Goal: Transaction & Acquisition: Download file/media

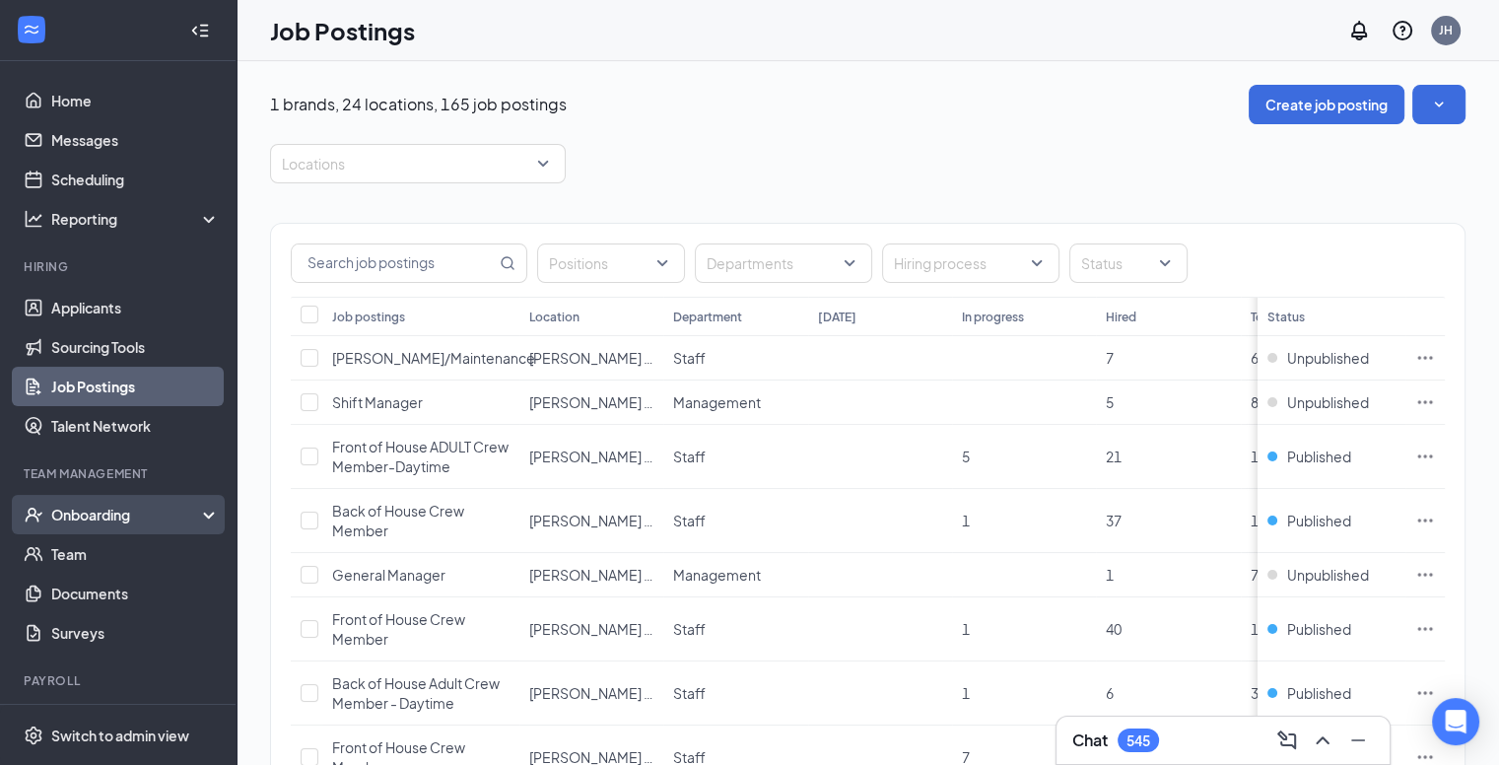
click at [118, 515] on div "Onboarding" at bounding box center [127, 515] width 152 height 20
click at [81, 674] on link "Activity log" at bounding box center [135, 671] width 169 height 39
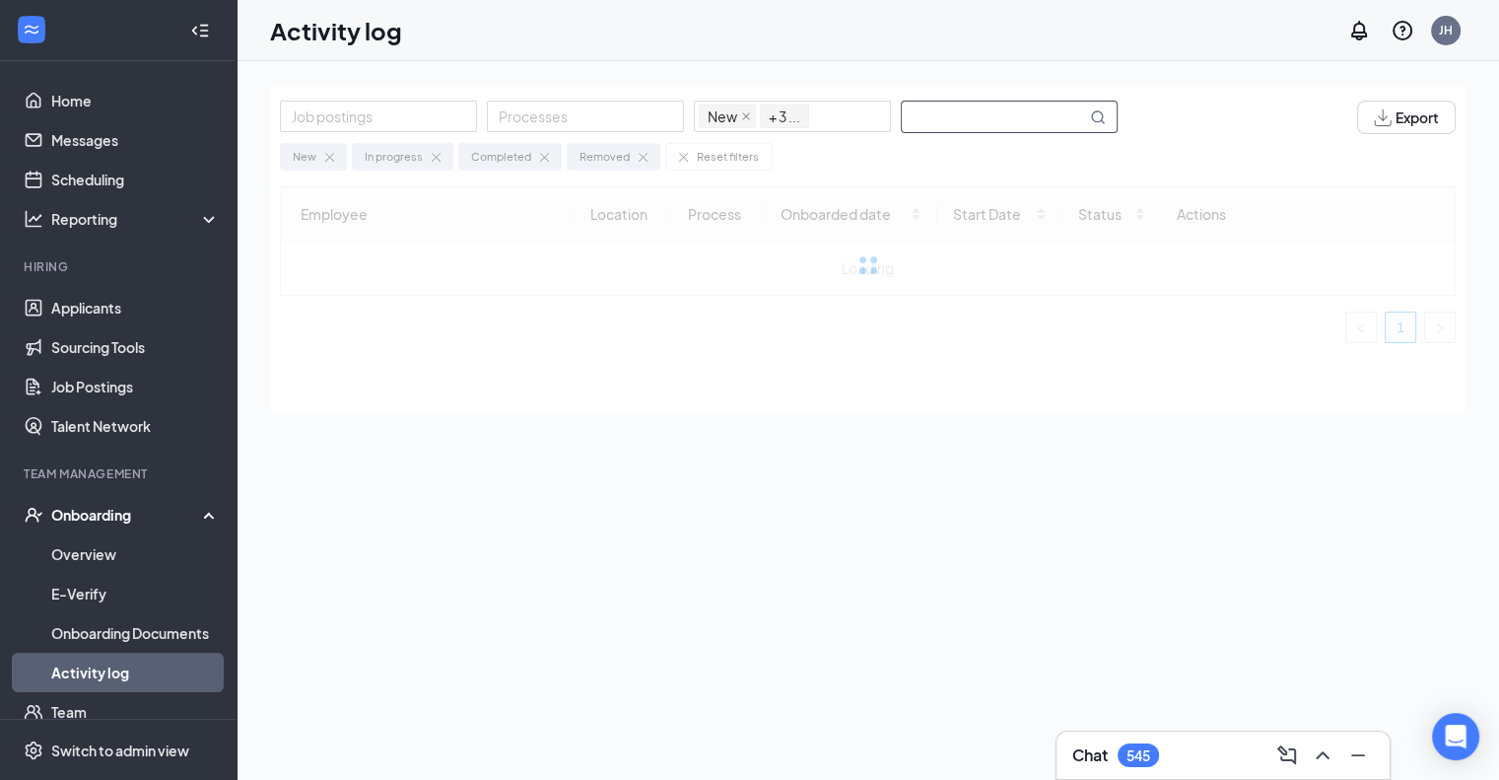
click at [946, 117] on input "text" at bounding box center [994, 117] width 184 height 31
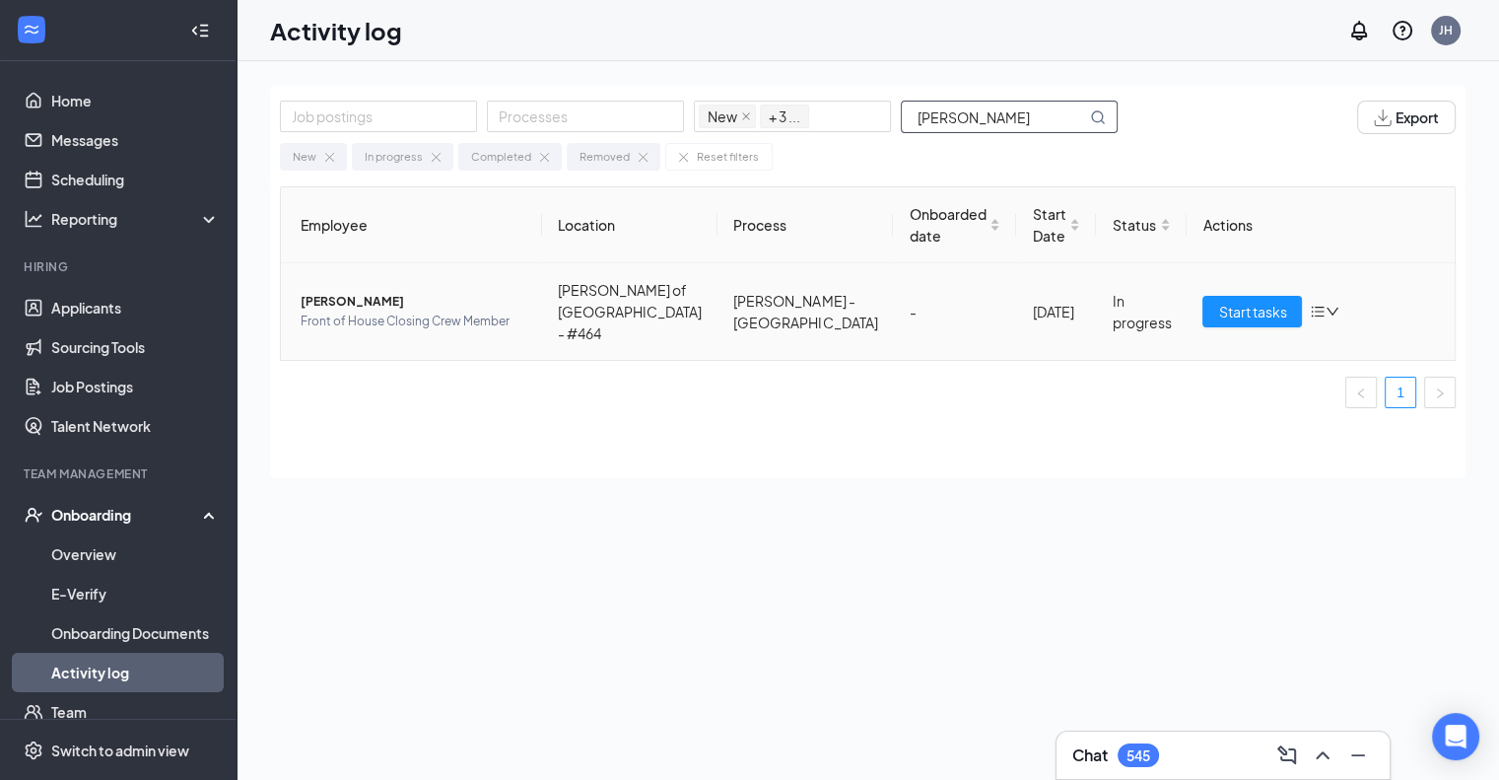
click at [381, 311] on span "Front of House Closing Crew Member" at bounding box center [414, 321] width 226 height 20
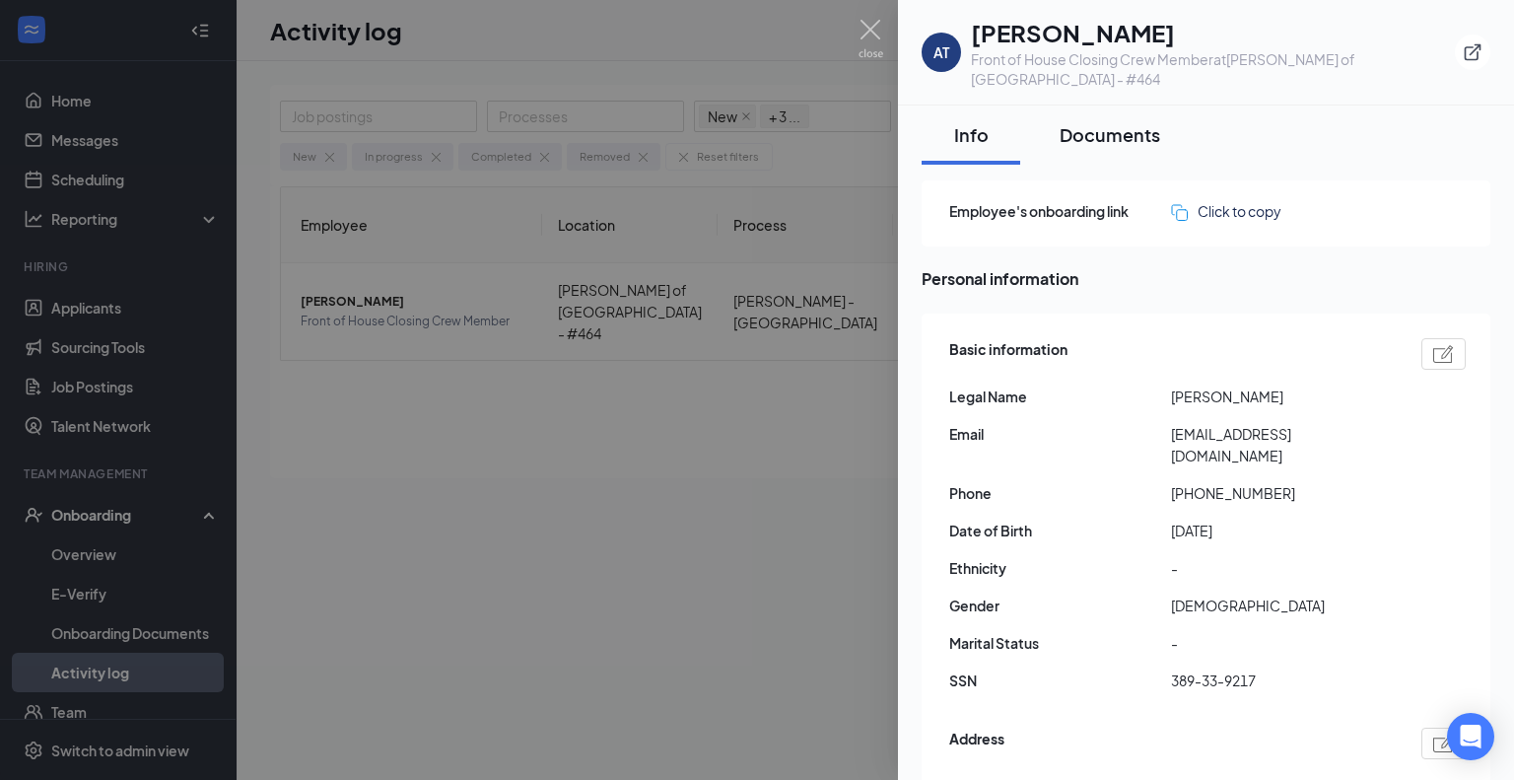
click at [1105, 122] on div "Documents" at bounding box center [1109, 134] width 101 height 25
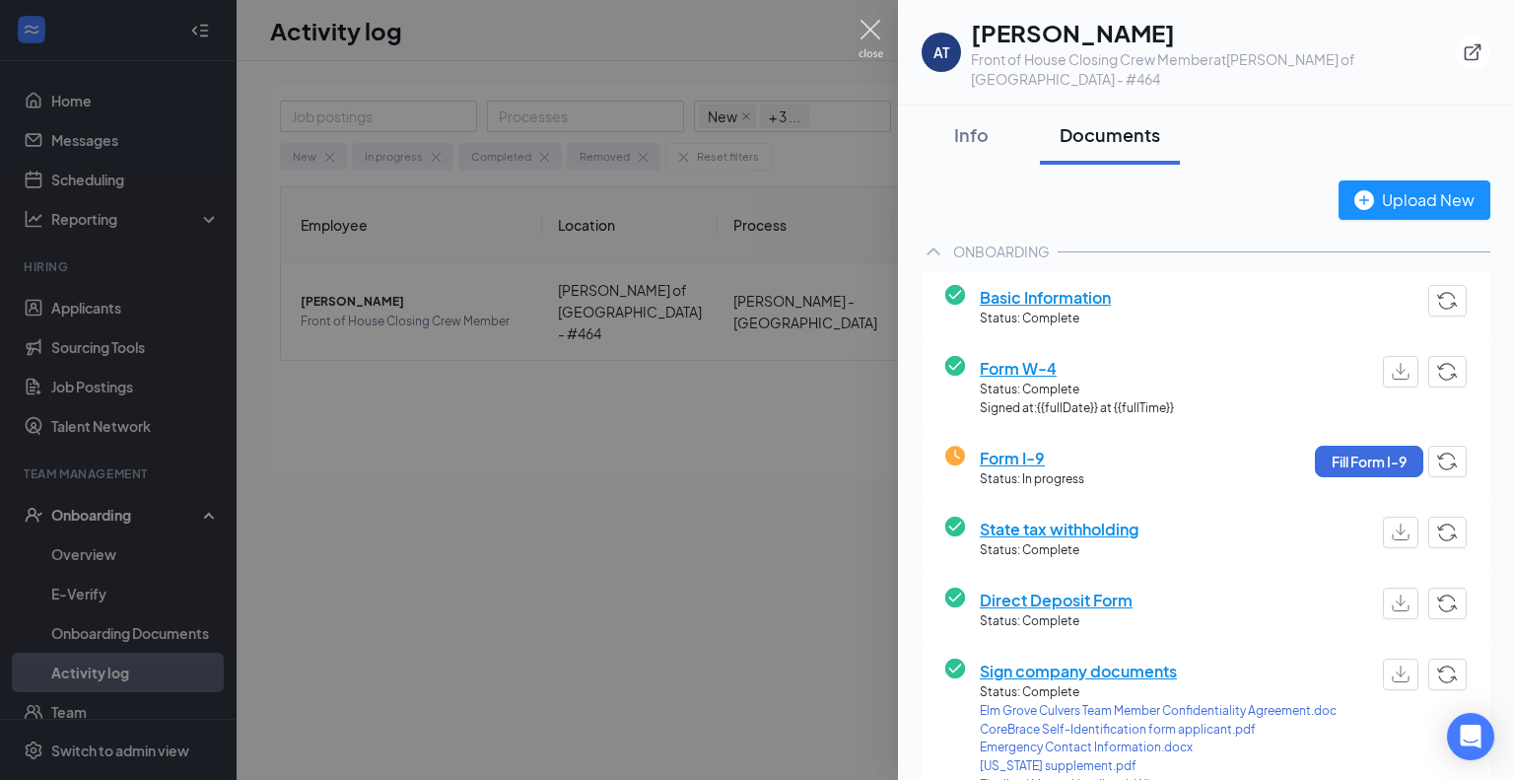
click at [868, 23] on img at bounding box center [870, 39] width 25 height 38
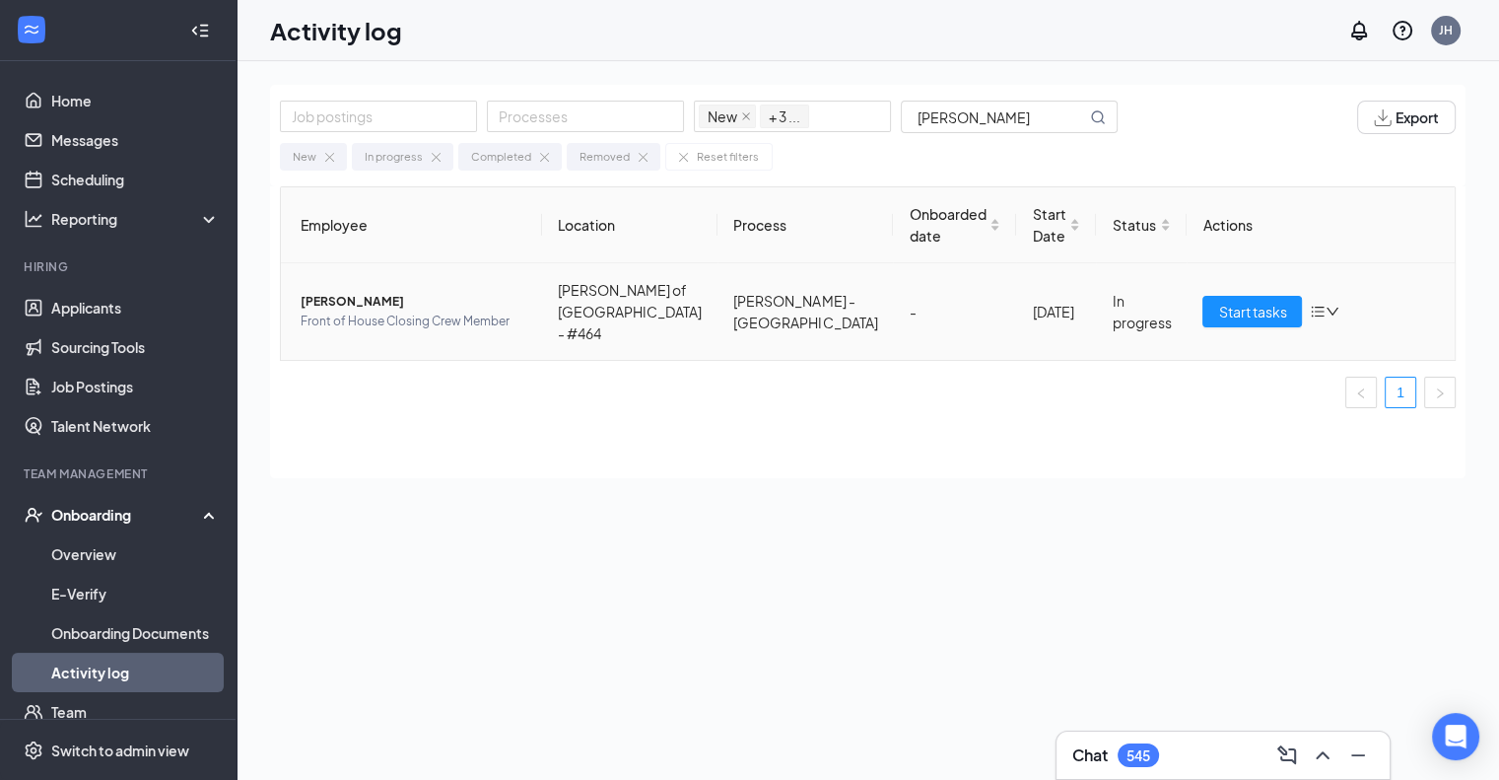
click at [371, 313] on span "Front of House Closing Crew Member" at bounding box center [414, 321] width 226 height 20
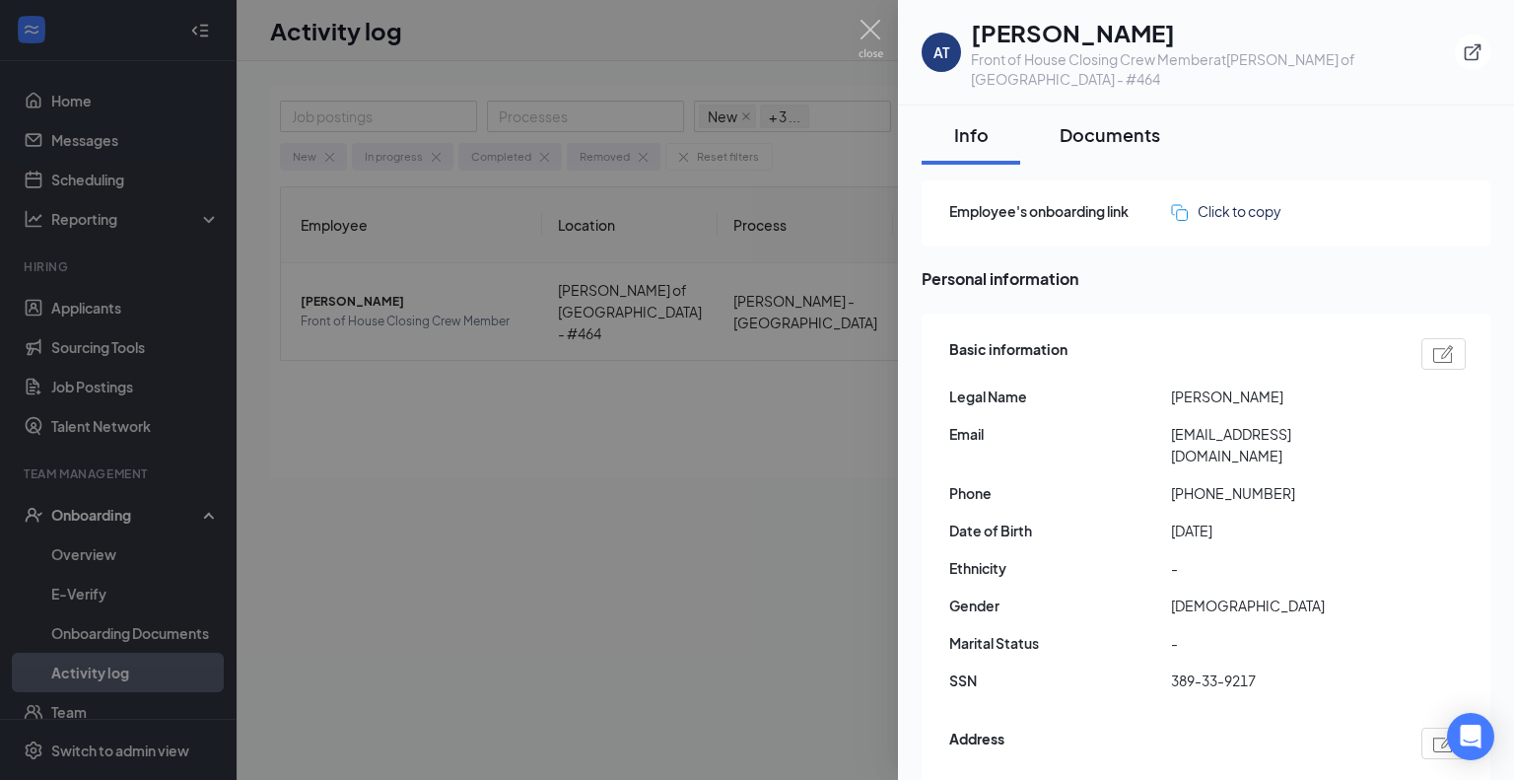
click at [1092, 125] on div "Documents" at bounding box center [1109, 134] width 101 height 25
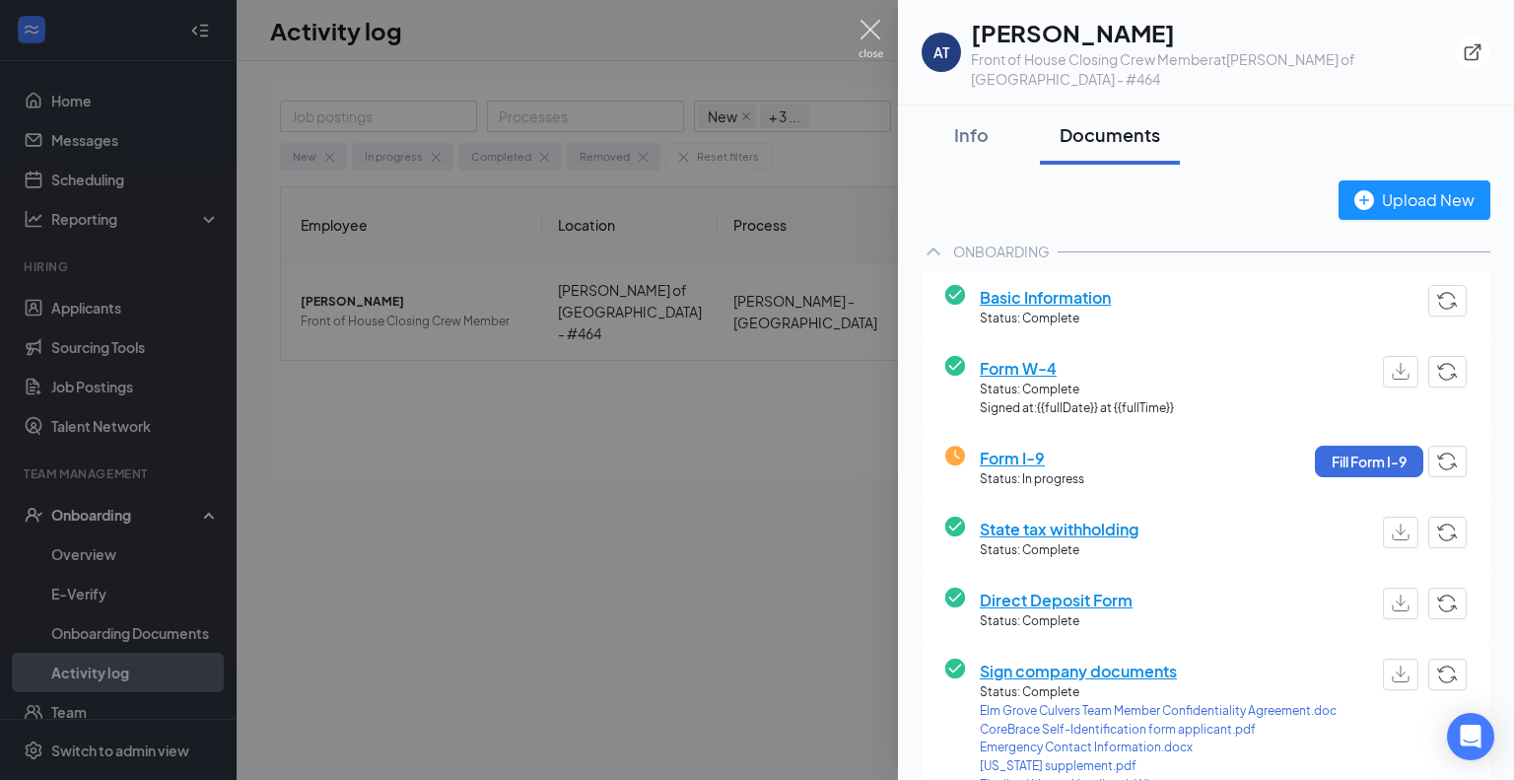
click at [866, 35] on img at bounding box center [870, 39] width 25 height 38
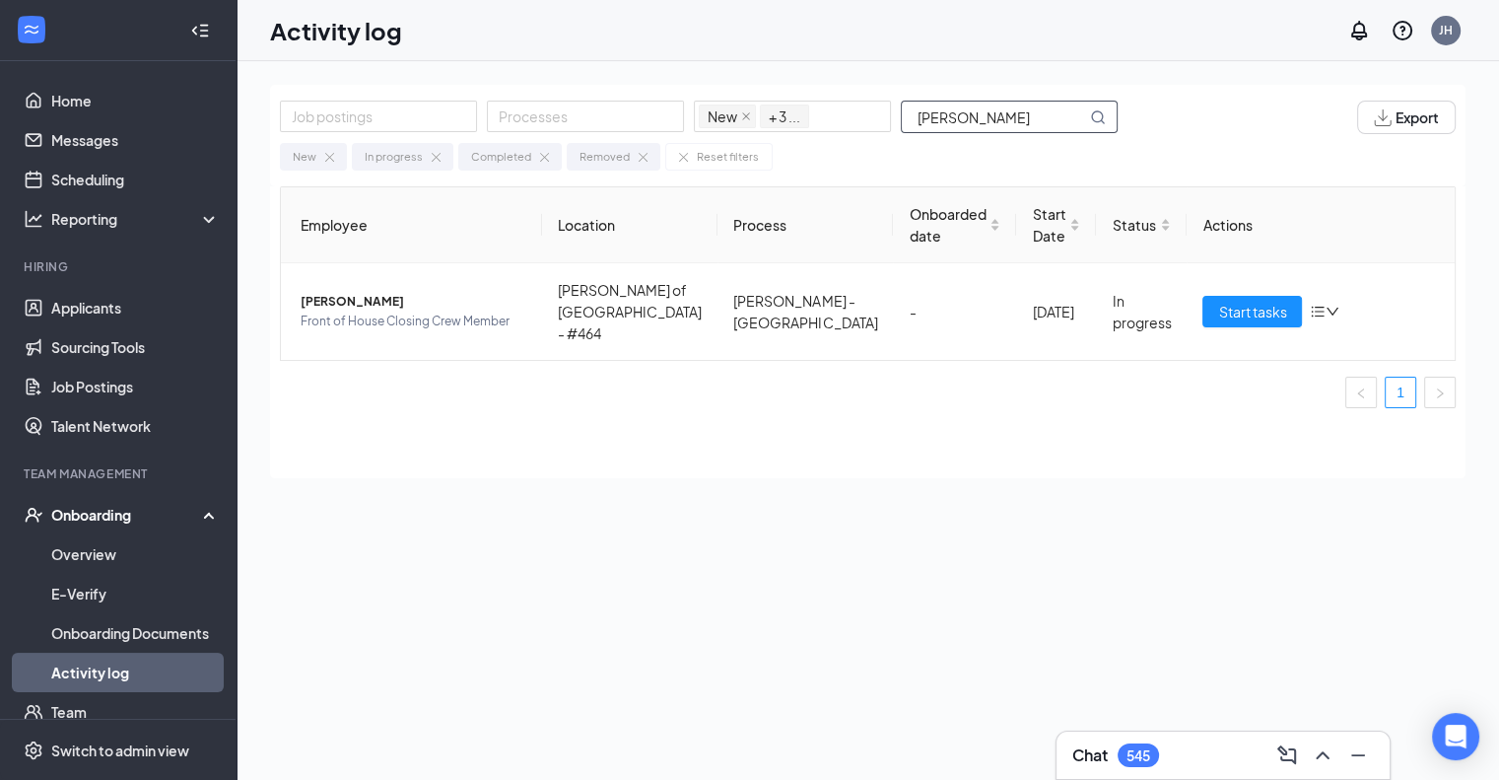
drag, startPoint x: 1013, startPoint y: 116, endPoint x: 686, endPoint y: 83, distance: 328.9
click at [686, 83] on div "Job postings Processes New In progress Completed Removed + 3 ... [PERSON_NAME] …" at bounding box center [868, 464] width 1262 height 807
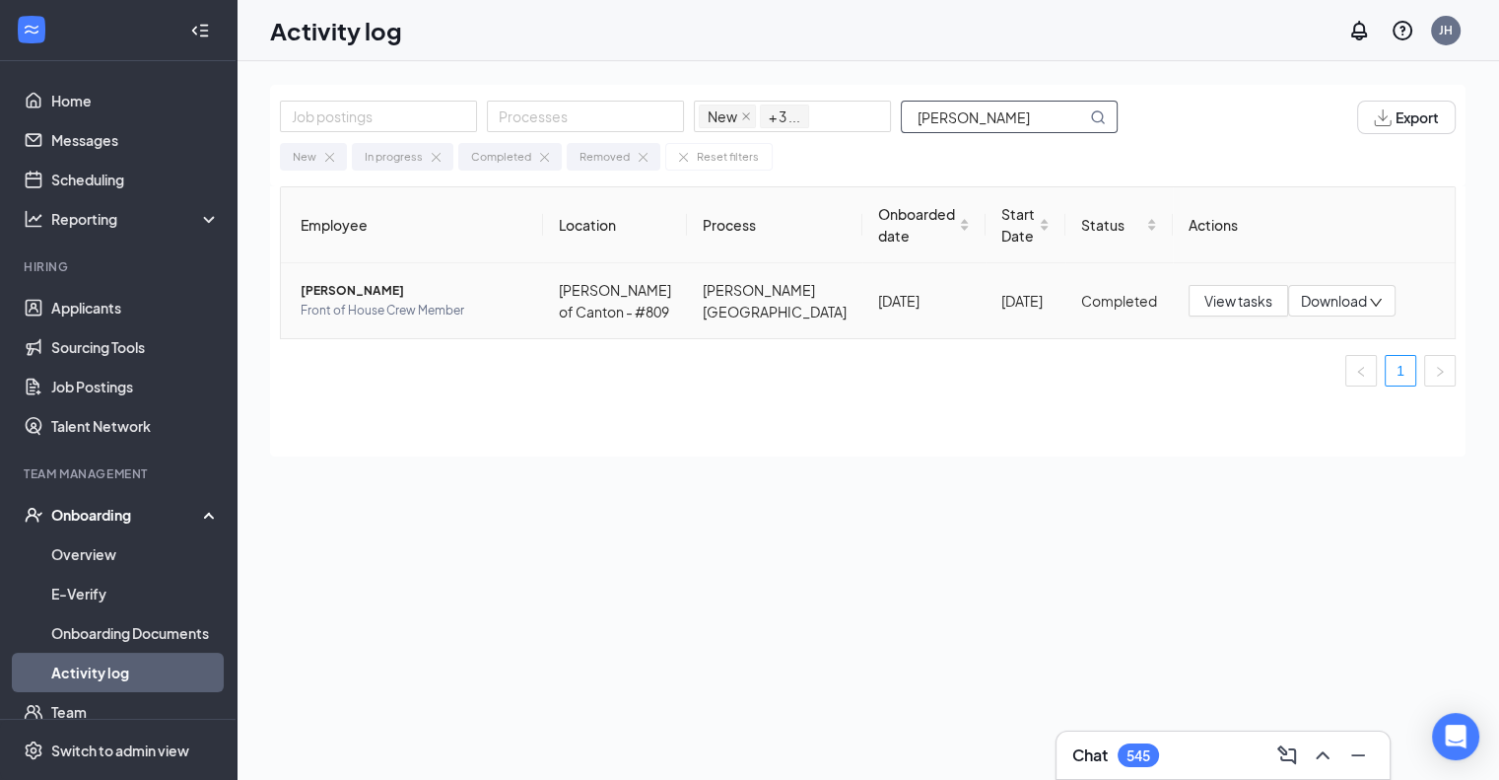
click at [373, 301] on span "Front of House Crew Member" at bounding box center [414, 311] width 227 height 20
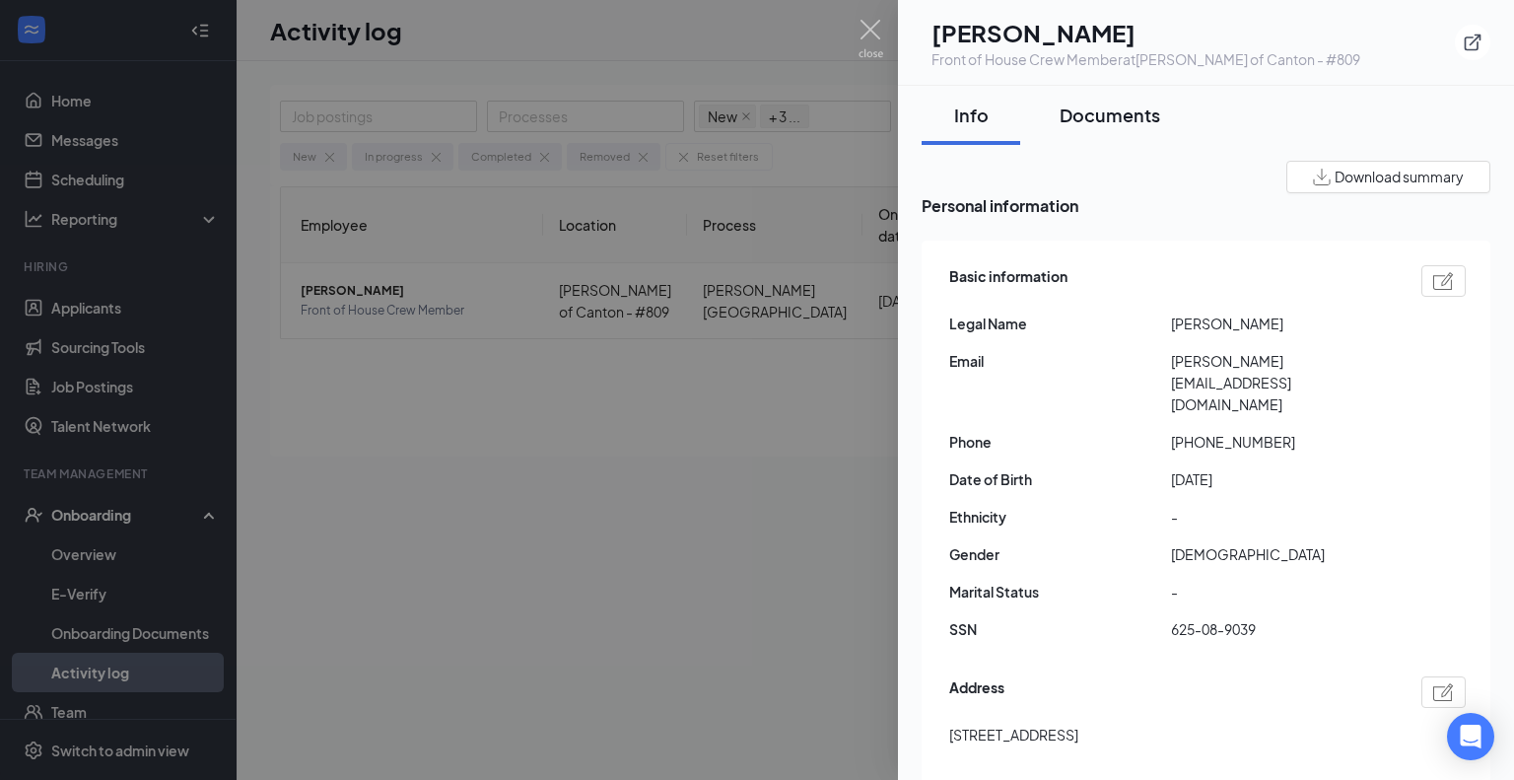
click at [1118, 105] on div "Documents" at bounding box center [1109, 114] width 101 height 25
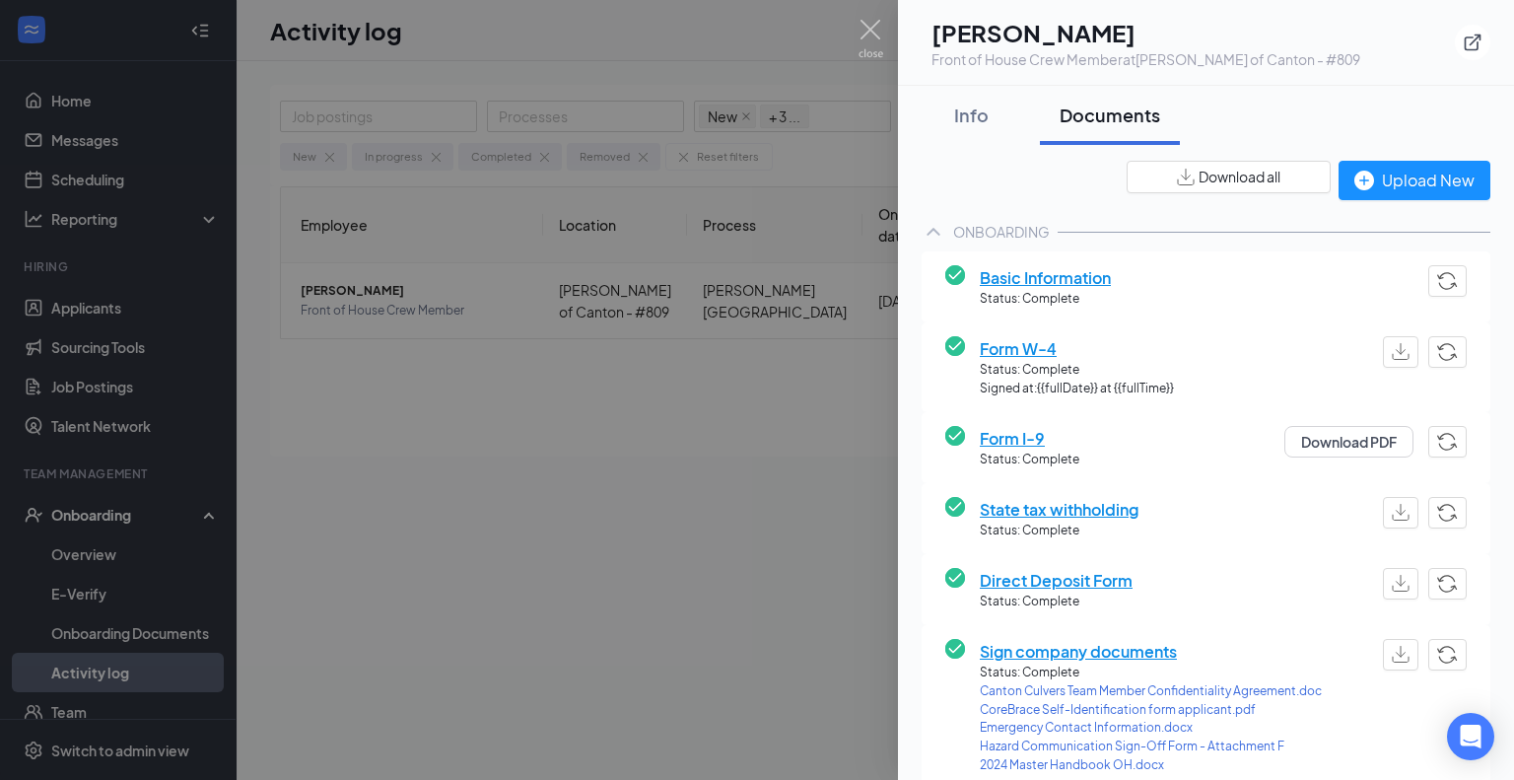
click at [1218, 180] on span "Download all" at bounding box center [1239, 177] width 82 height 21
click at [864, 20] on img at bounding box center [870, 39] width 25 height 38
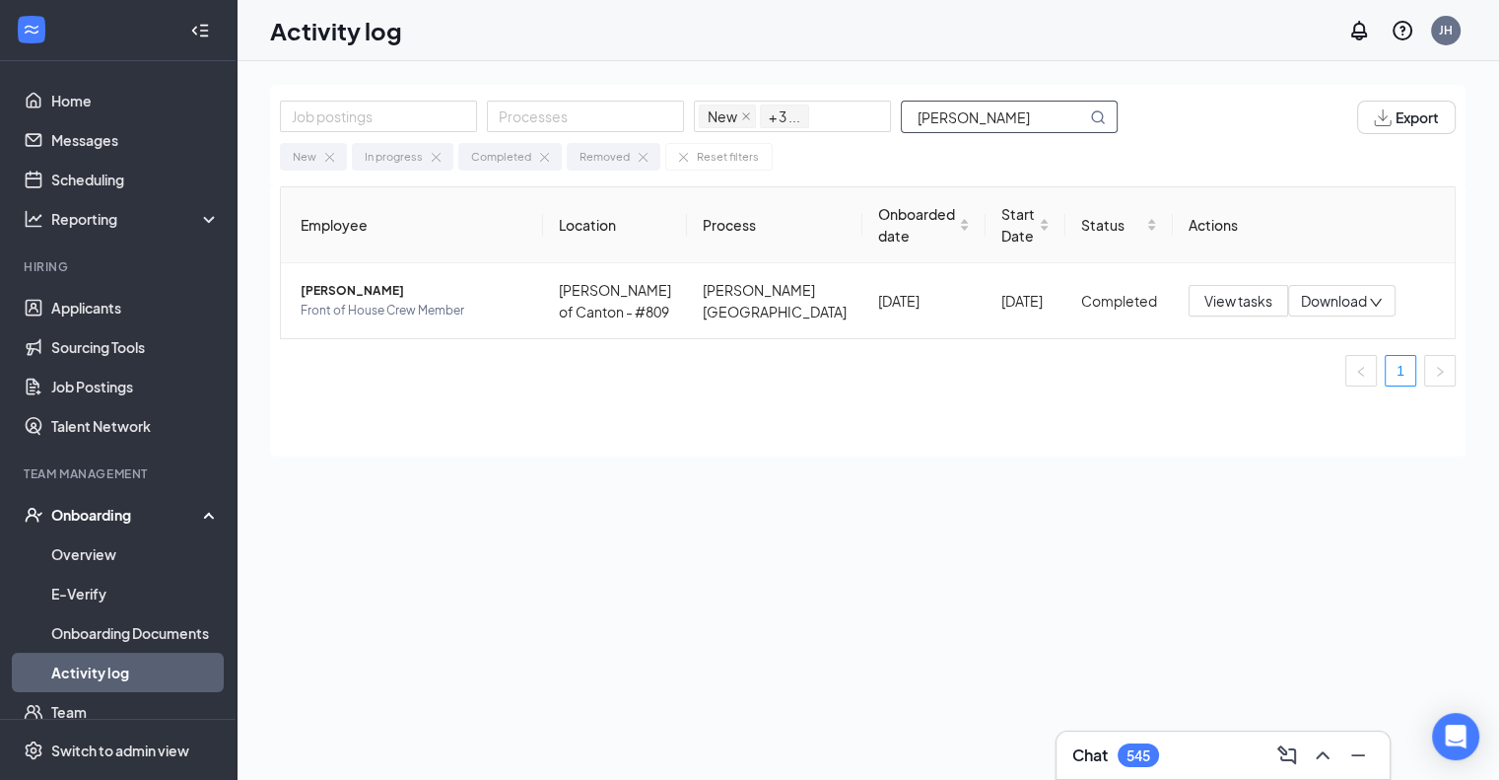
click at [989, 107] on input "[PERSON_NAME]" at bounding box center [994, 117] width 184 height 31
click at [989, 106] on input "[PERSON_NAME]" at bounding box center [994, 117] width 184 height 31
type input "jianna"
click at [429, 296] on span "[PERSON_NAME]" at bounding box center [414, 291] width 227 height 20
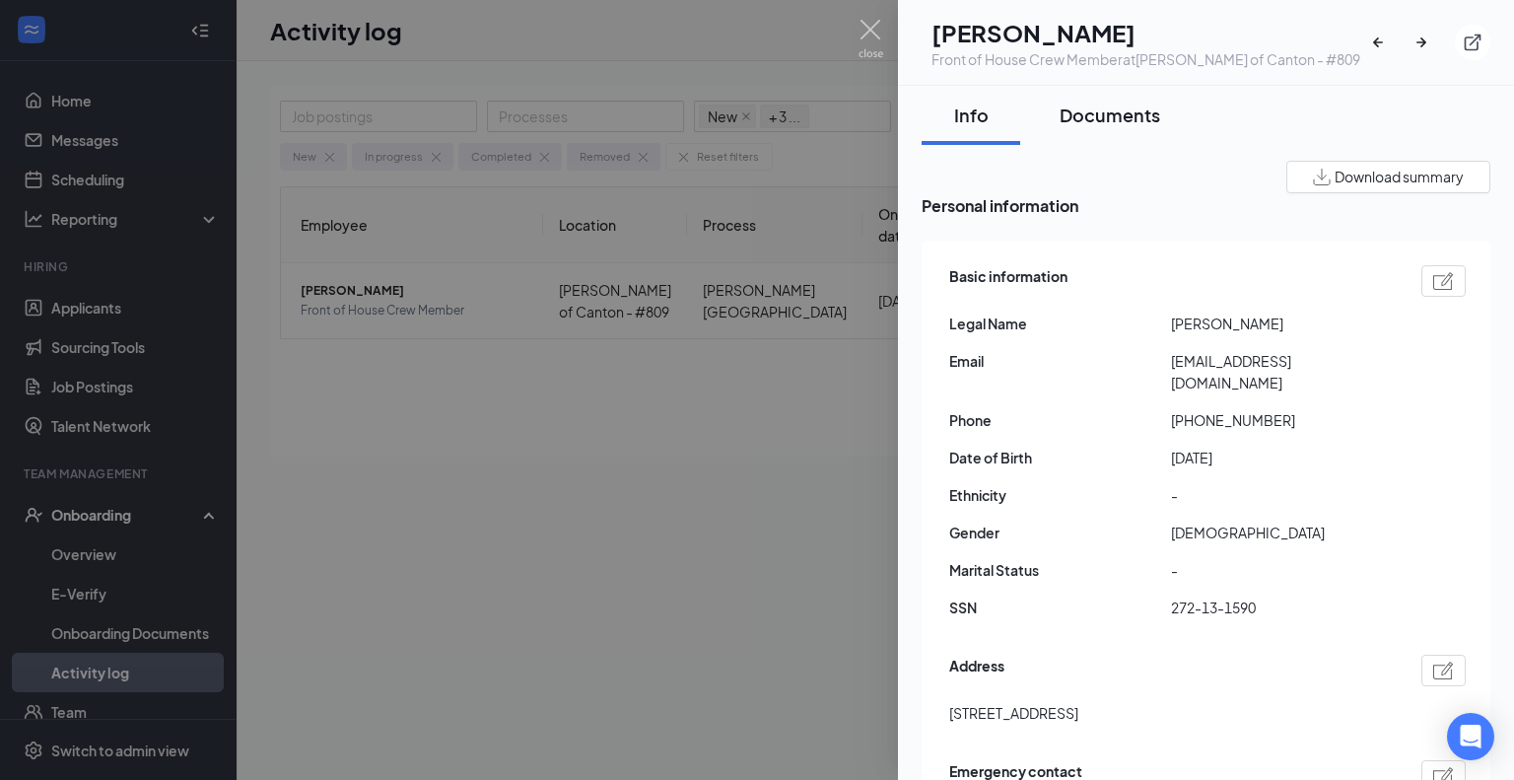
click at [1089, 122] on div "Documents" at bounding box center [1109, 114] width 101 height 25
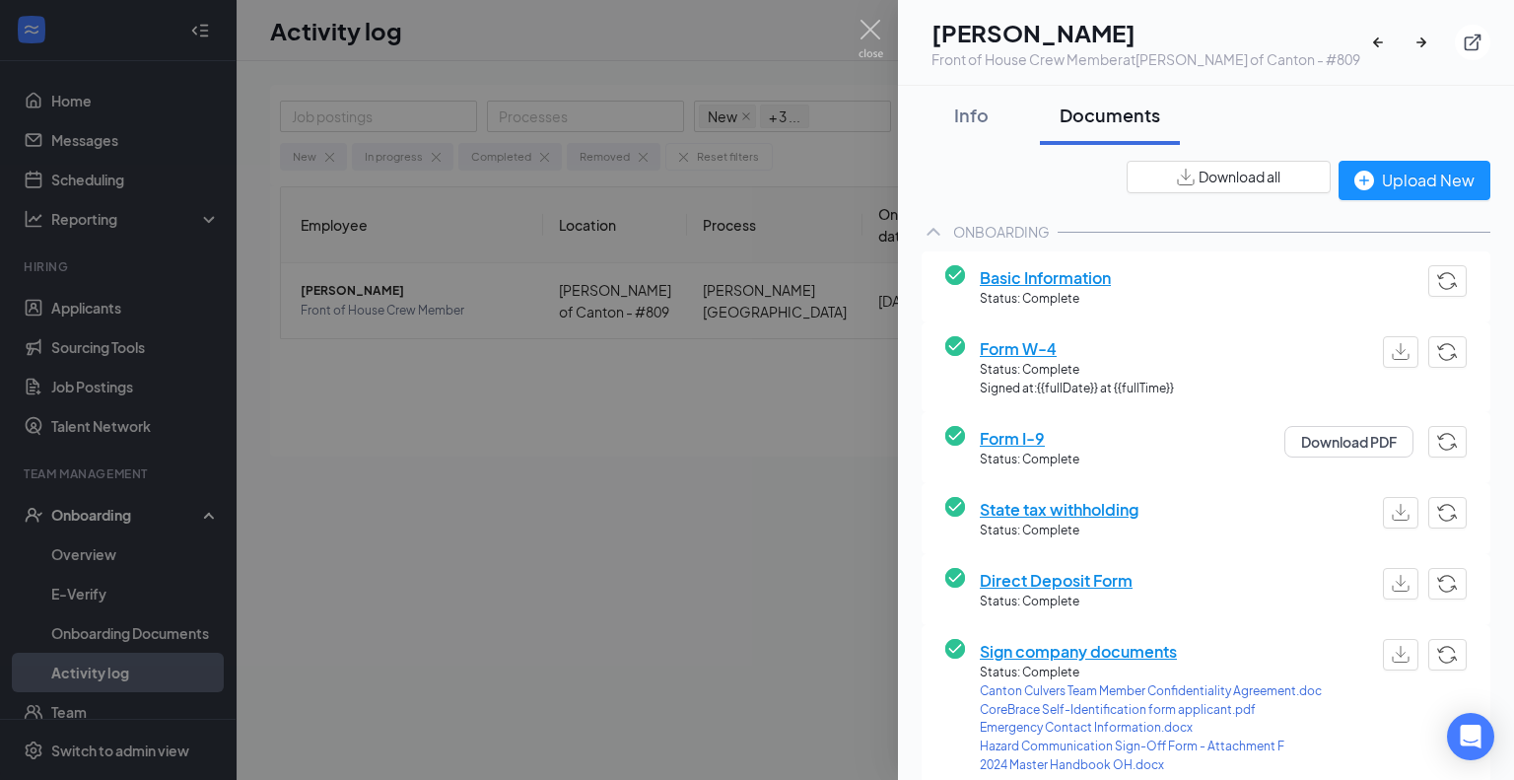
click at [1210, 180] on span "Download all" at bounding box center [1239, 177] width 82 height 21
